Goal: Task Accomplishment & Management: Complete application form

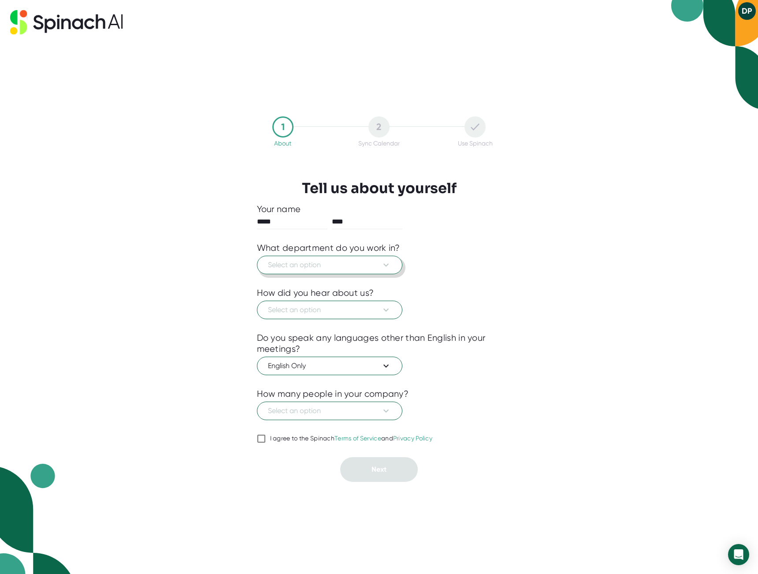
click at [291, 258] on button "Select an option" at bounding box center [329, 265] width 145 height 19
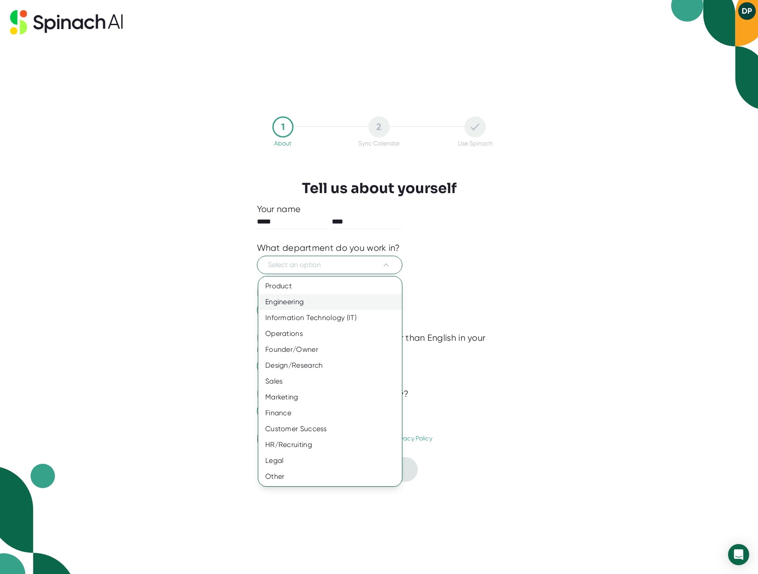
click at [289, 305] on div "Engineering" at bounding box center [330, 302] width 144 height 16
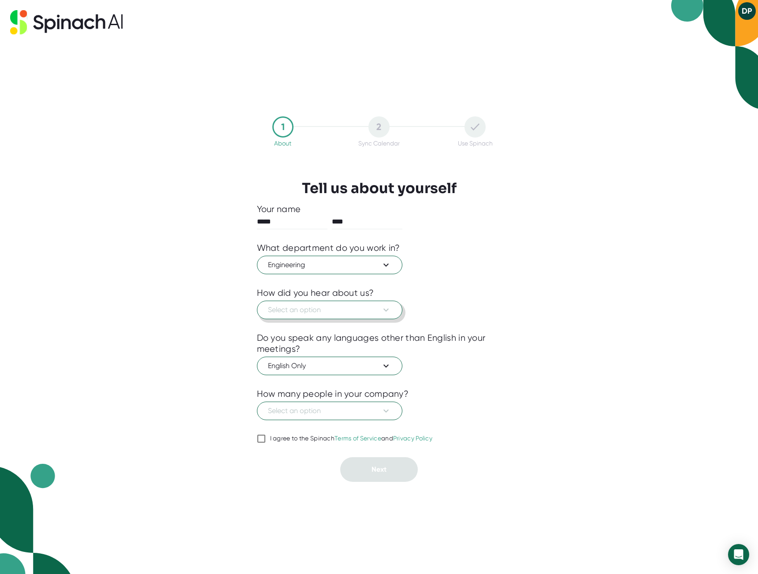
click at [294, 312] on span "Select an option" at bounding box center [329, 309] width 123 height 11
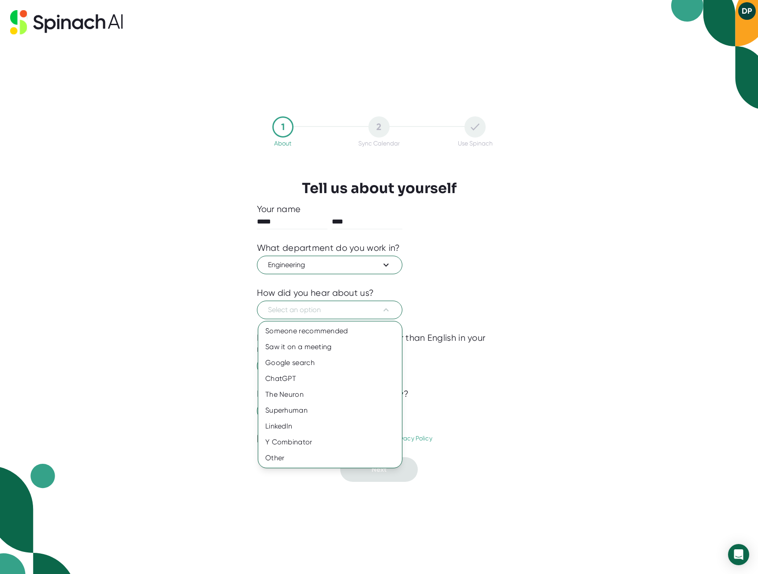
click at [228, 306] on div at bounding box center [379, 287] width 758 height 574
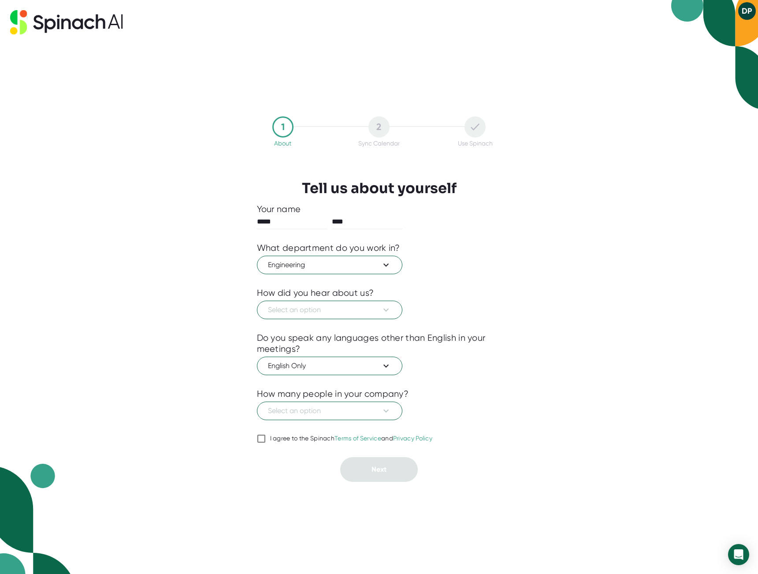
click at [289, 438] on div "I agree to the Spinach Terms of Service and Privacy Policy" at bounding box center [351, 438] width 163 height 8
click at [266, 438] on input "I agree to the Spinach Terms of Service and Privacy Policy" at bounding box center [261, 438] width 9 height 11
checkbox input "true"
click at [298, 268] on span "Engineering" at bounding box center [329, 265] width 123 height 11
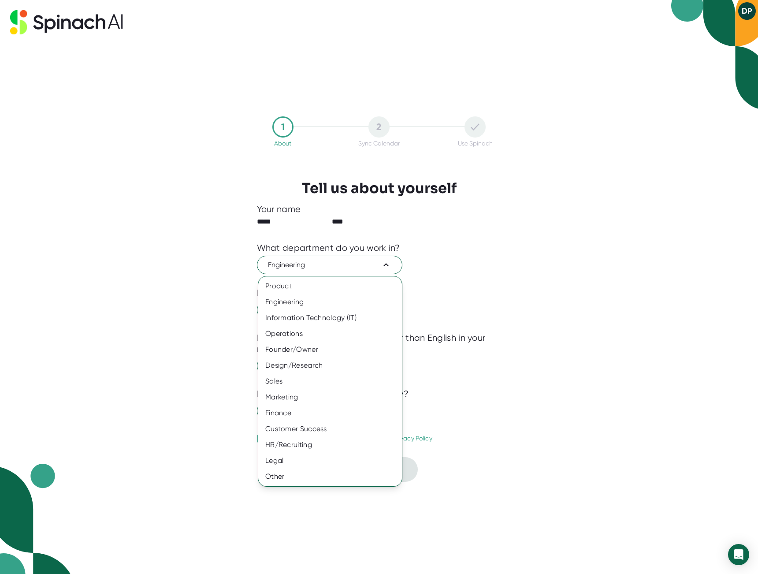
click at [149, 357] on div at bounding box center [379, 287] width 758 height 574
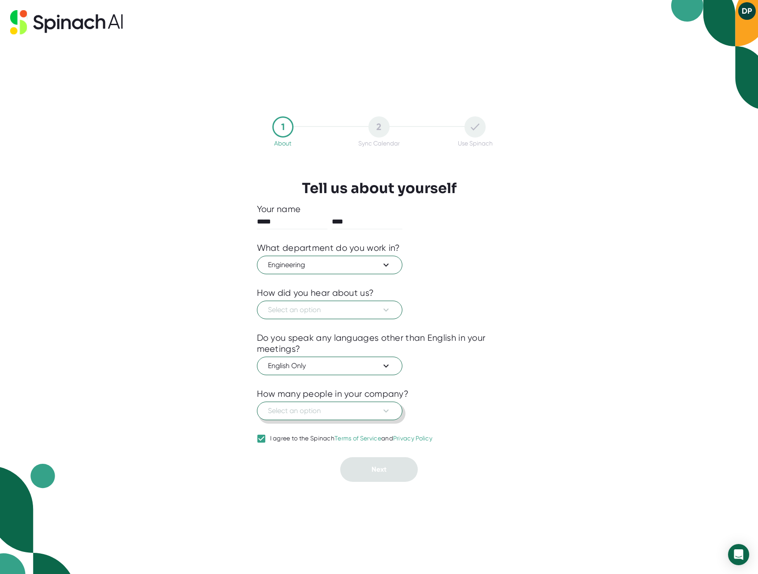
click at [317, 413] on span "Select an option" at bounding box center [329, 410] width 123 height 11
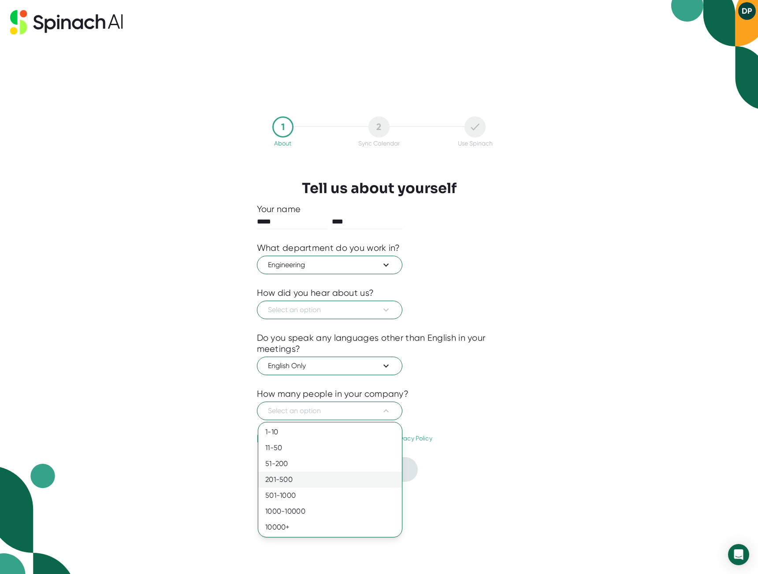
click at [312, 475] on div "201-500" at bounding box center [330, 479] width 144 height 16
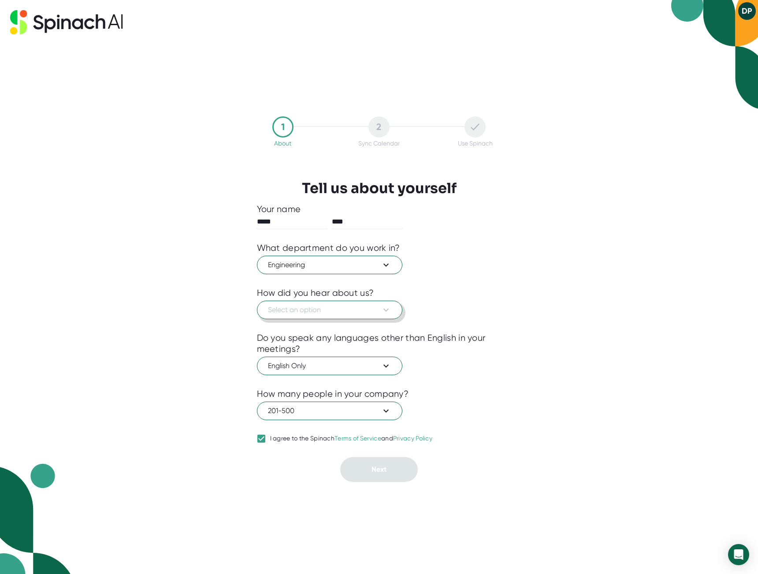
click at [302, 314] on span "Select an option" at bounding box center [329, 309] width 123 height 11
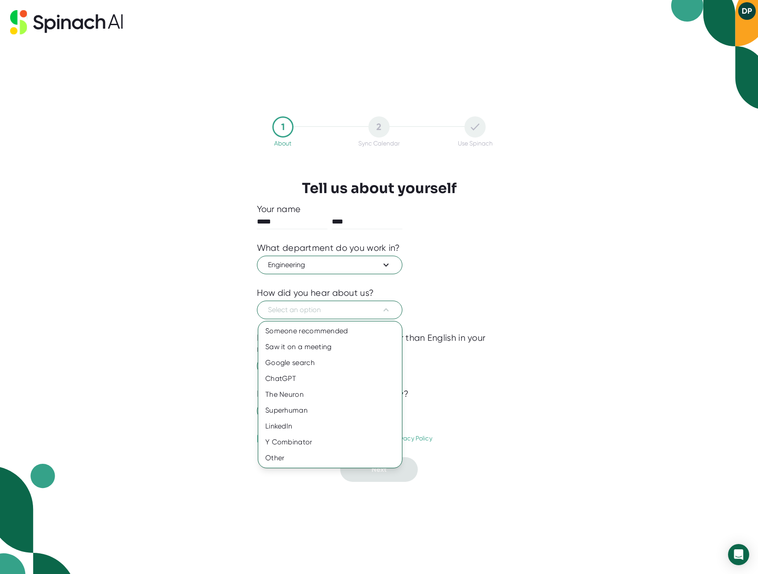
click at [219, 246] on div at bounding box center [379, 287] width 758 height 574
